Goal: Find specific page/section: Find specific page/section

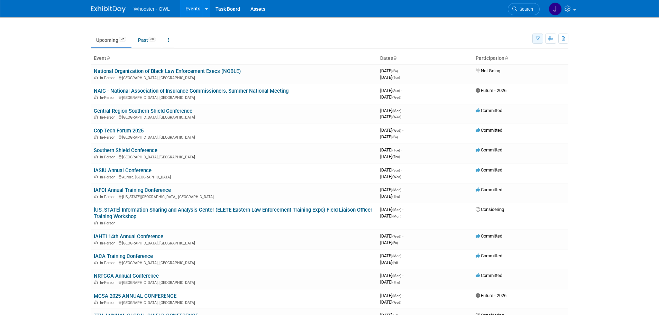
click at [538, 40] on icon "button" at bounding box center [538, 39] width 4 height 4
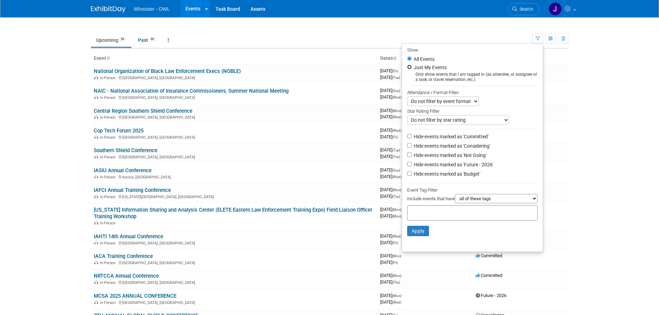
click at [407, 67] on input "Just My Events" at bounding box center [409, 67] width 4 height 4
radio input "true"
click at [415, 234] on button "Apply" at bounding box center [418, 231] width 22 height 10
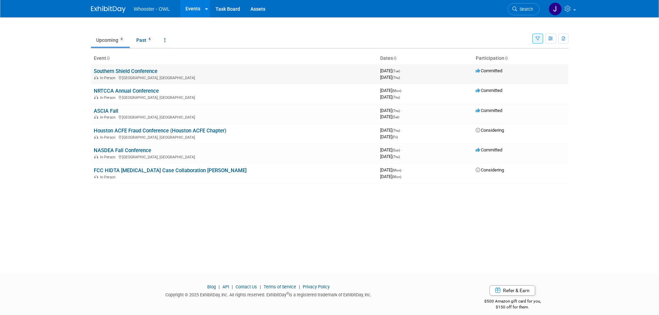
click at [153, 72] on link "Southern Shield Conference" at bounding box center [126, 71] width 64 height 6
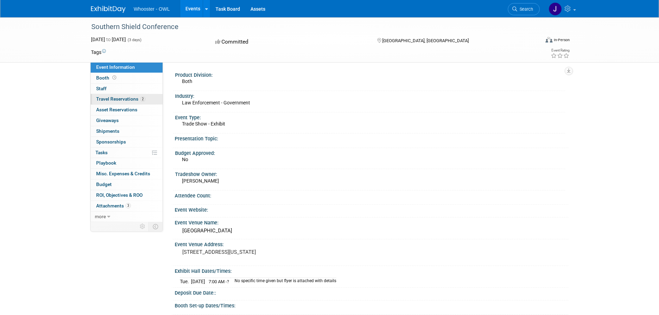
click at [112, 102] on link "2 Travel Reservations 2" at bounding box center [127, 99] width 72 height 10
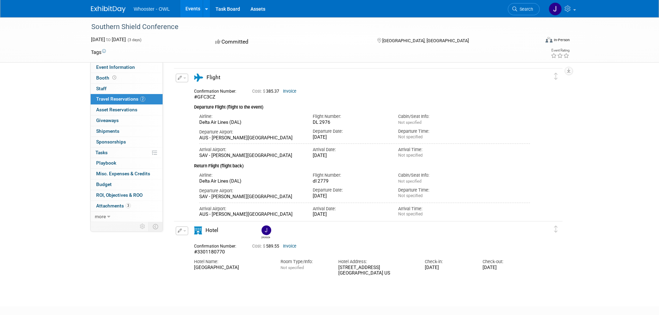
scroll to position [35, 0]
